Goal: Information Seeking & Learning: Learn about a topic

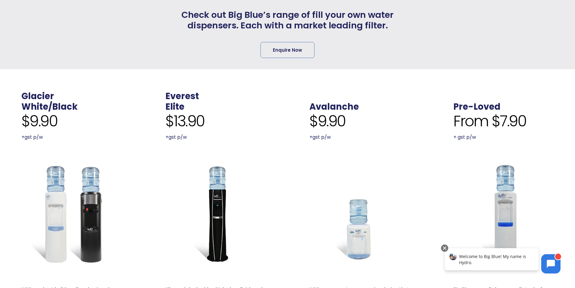
scroll to position [272, 0]
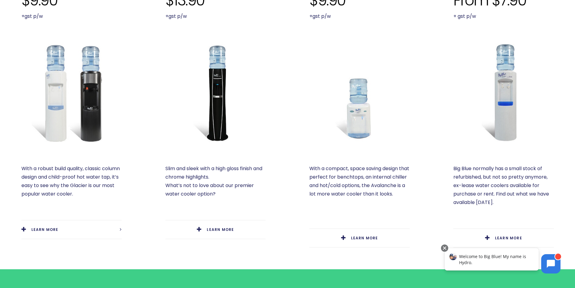
click at [505, 65] on img at bounding box center [504, 92] width 100 height 100
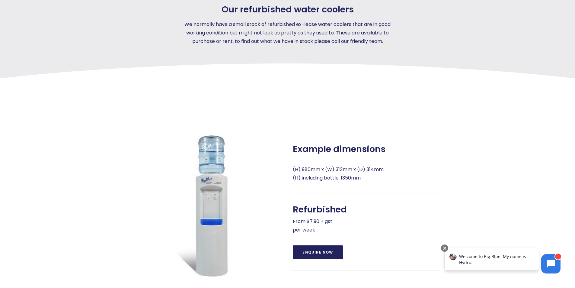
scroll to position [121, 0]
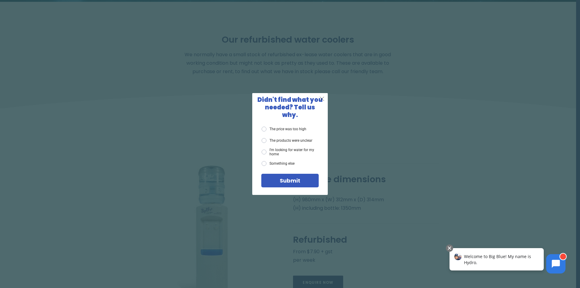
click at [325, 103] on div "X" at bounding box center [321, 98] width 11 height 11
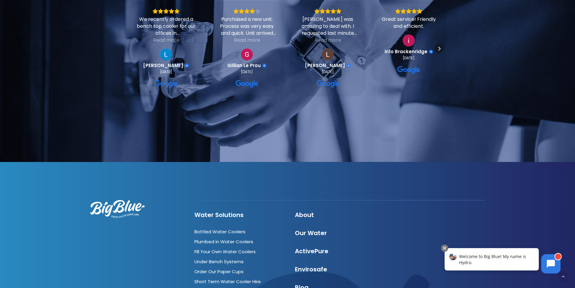
scroll to position [1268, 0]
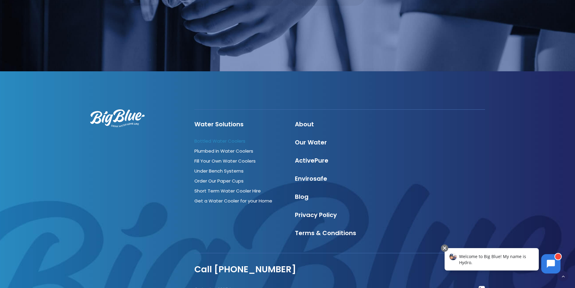
click at [232, 143] on link "Bottled Water Coolers" at bounding box center [219, 141] width 51 height 6
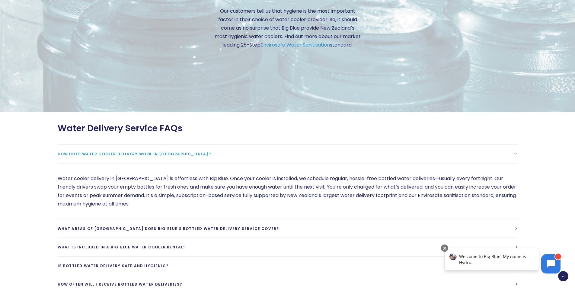
scroll to position [1570, 0]
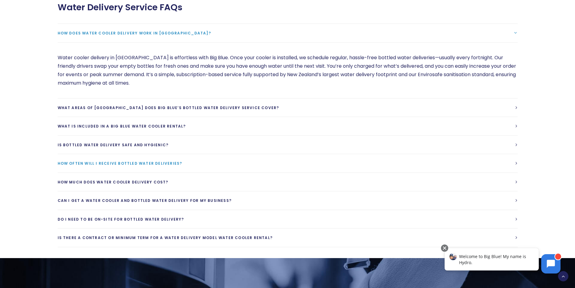
click at [111, 164] on span "How often will I receive bottled water deliveries?" at bounding box center [120, 163] width 125 height 5
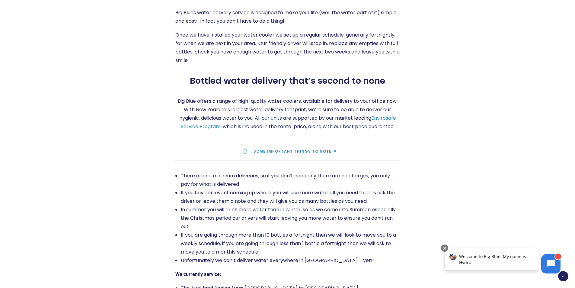
scroll to position [997, 0]
